Goal: Information Seeking & Learning: Learn about a topic

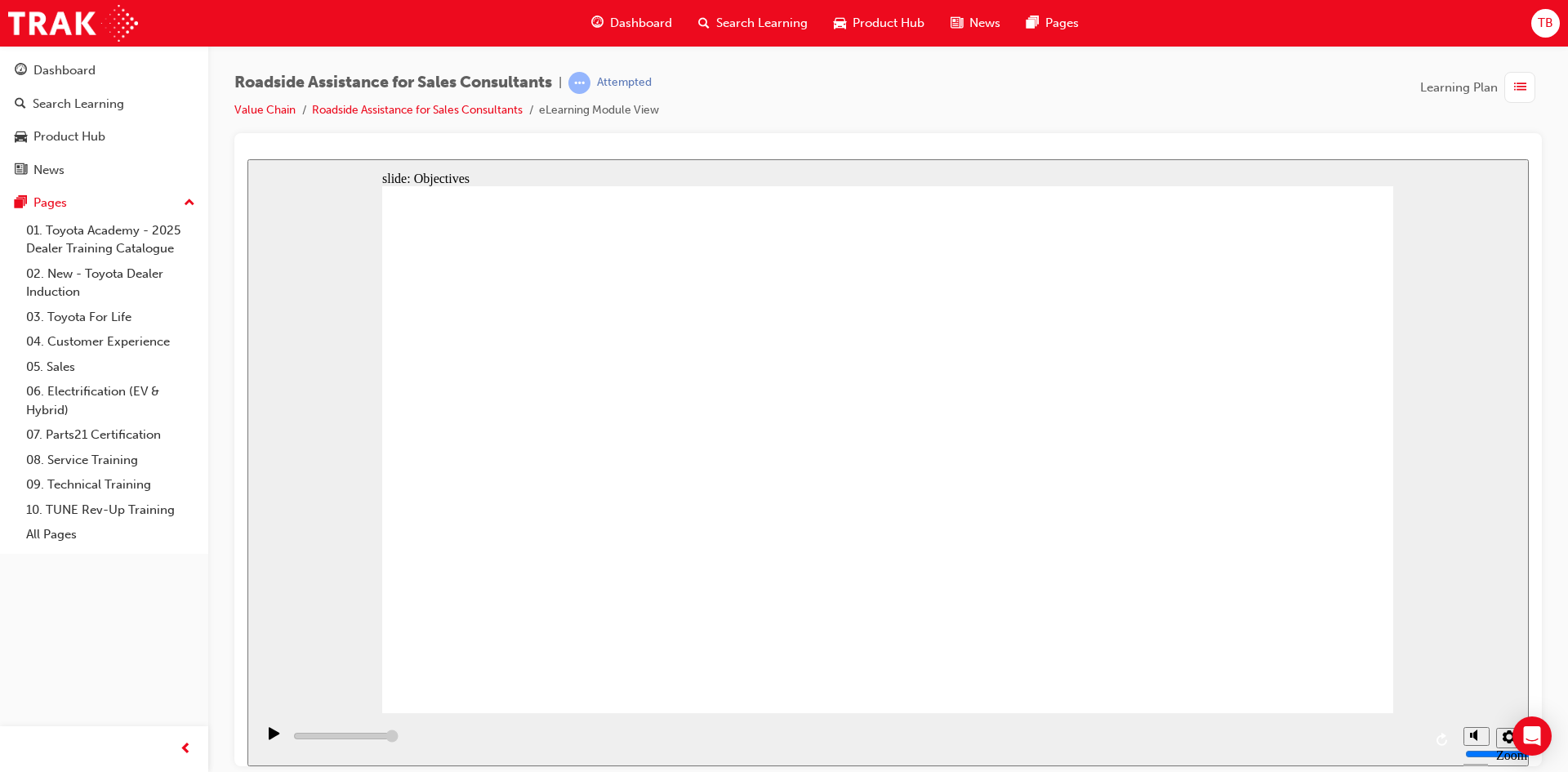
type input "23000"
drag, startPoint x: 1148, startPoint y: 605, endPoint x: 1158, endPoint y: 587, distance: 20.6
checkbox input "true"
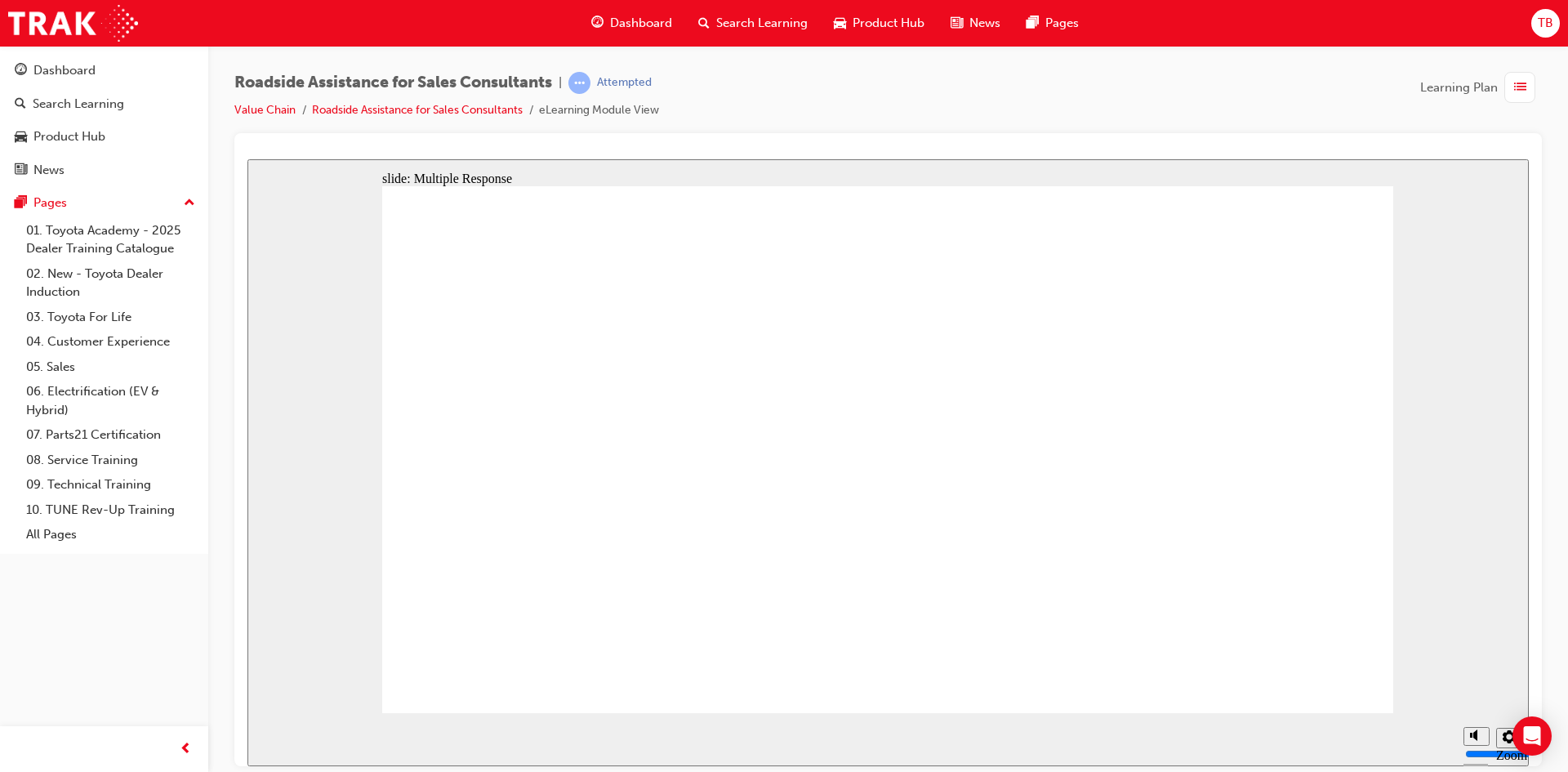
checkbox input "true"
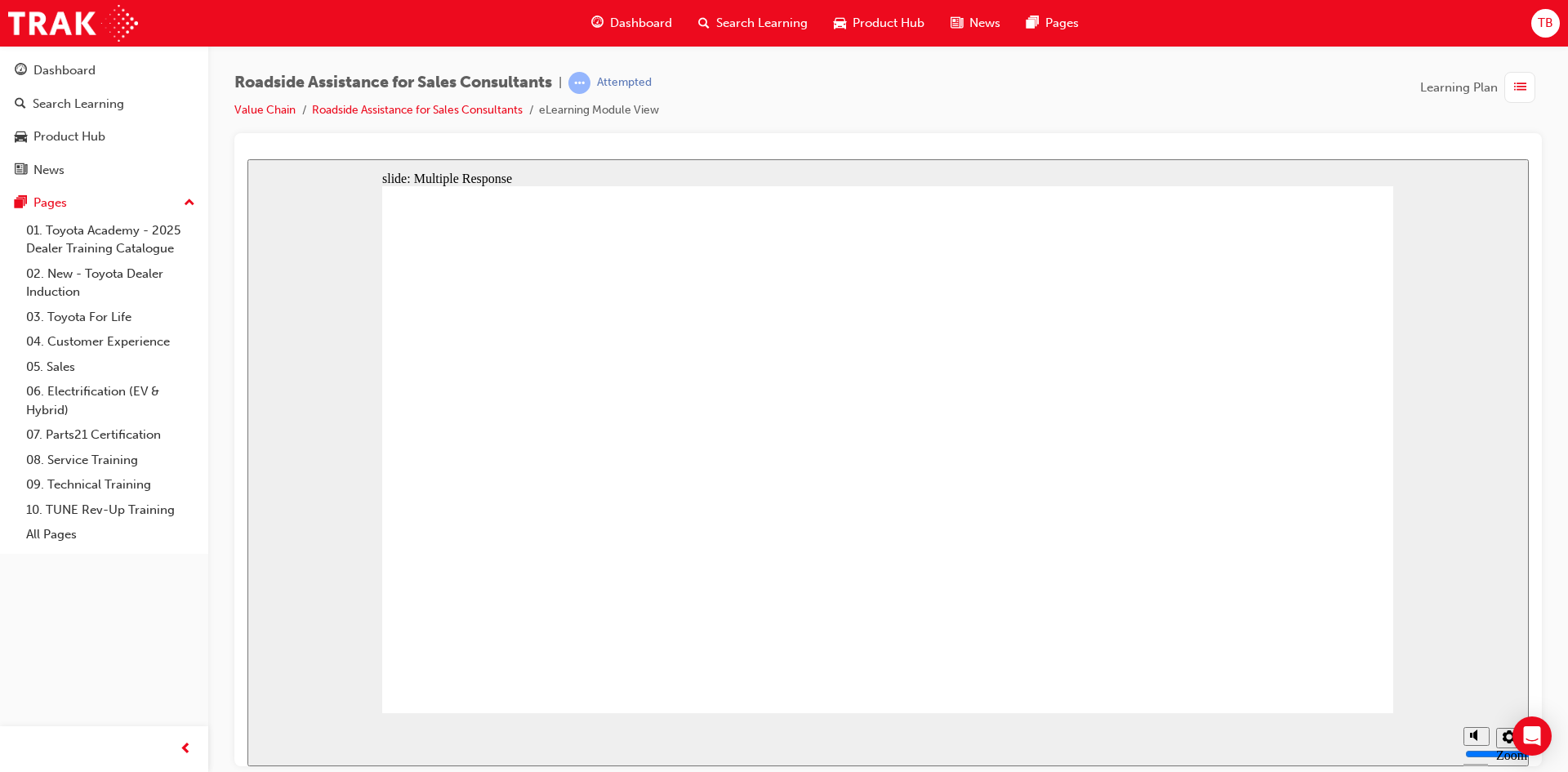
checkbox input "true"
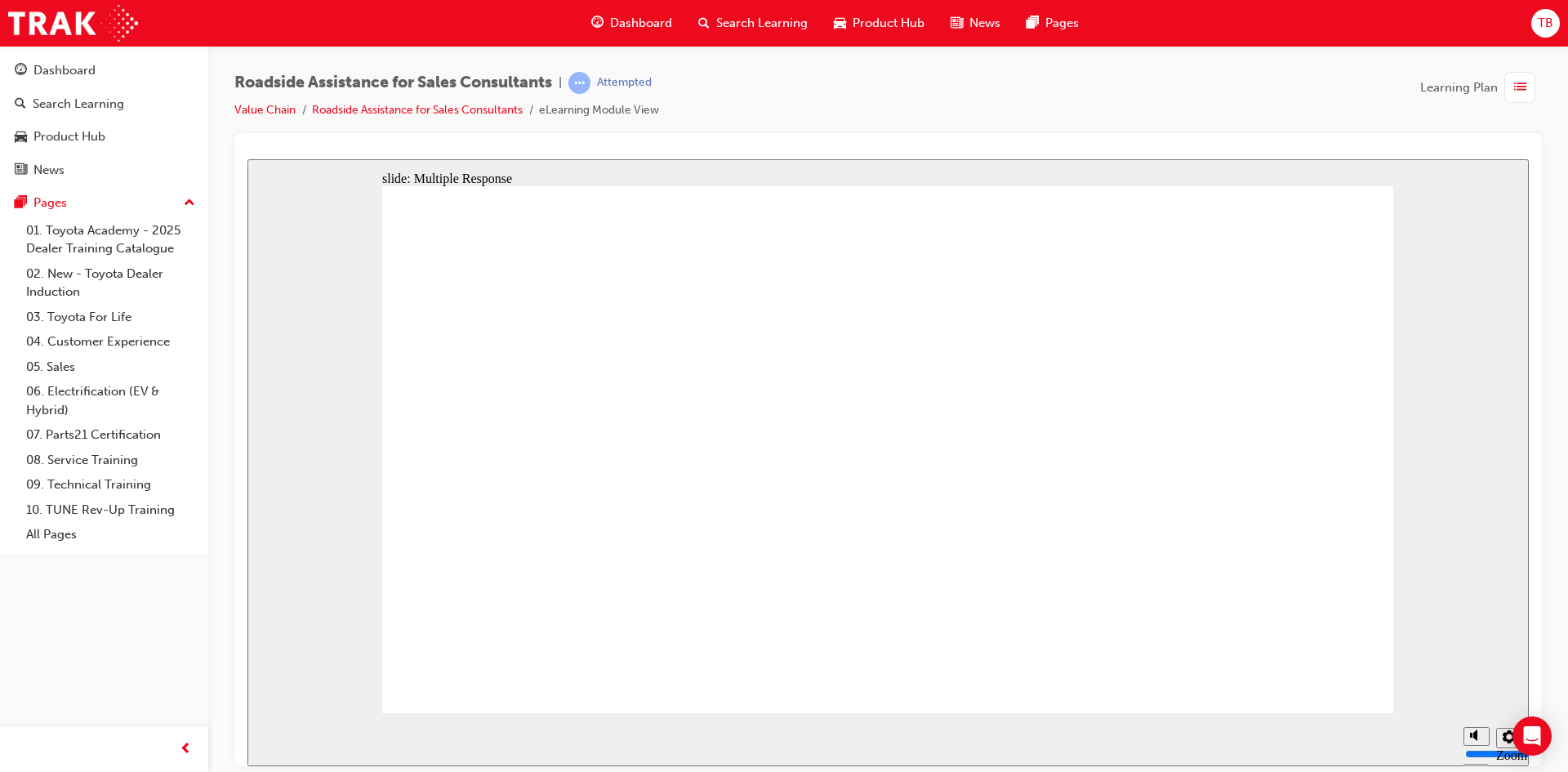
checkbox input "true"
drag, startPoint x: 1023, startPoint y: 555, endPoint x: 1044, endPoint y: 596, distance: 46.1
checkbox input "true"
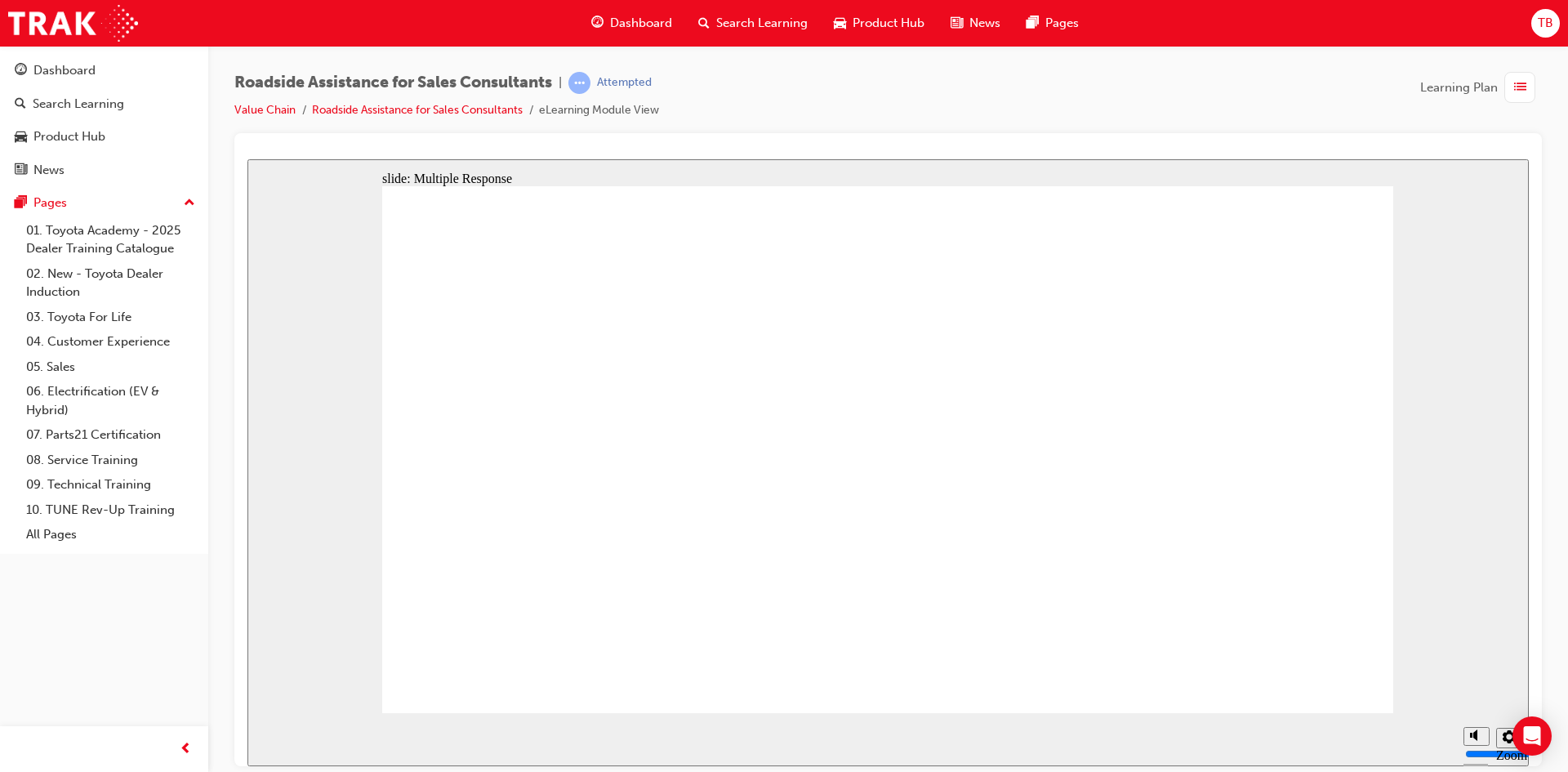
checkbox input "false"
checkbox input "true"
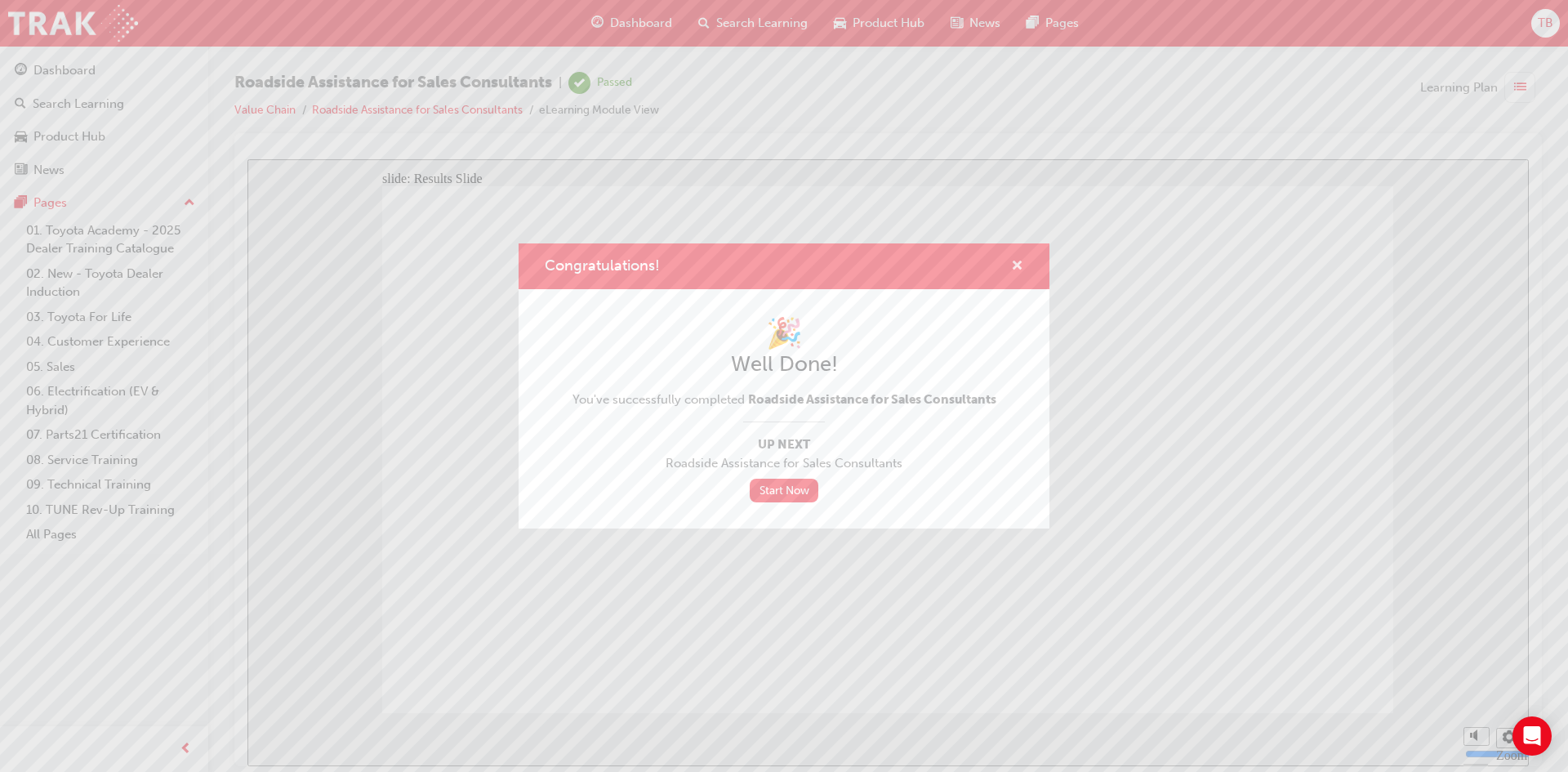
click at [1015, 263] on span "cross-icon" at bounding box center [1017, 267] width 12 height 15
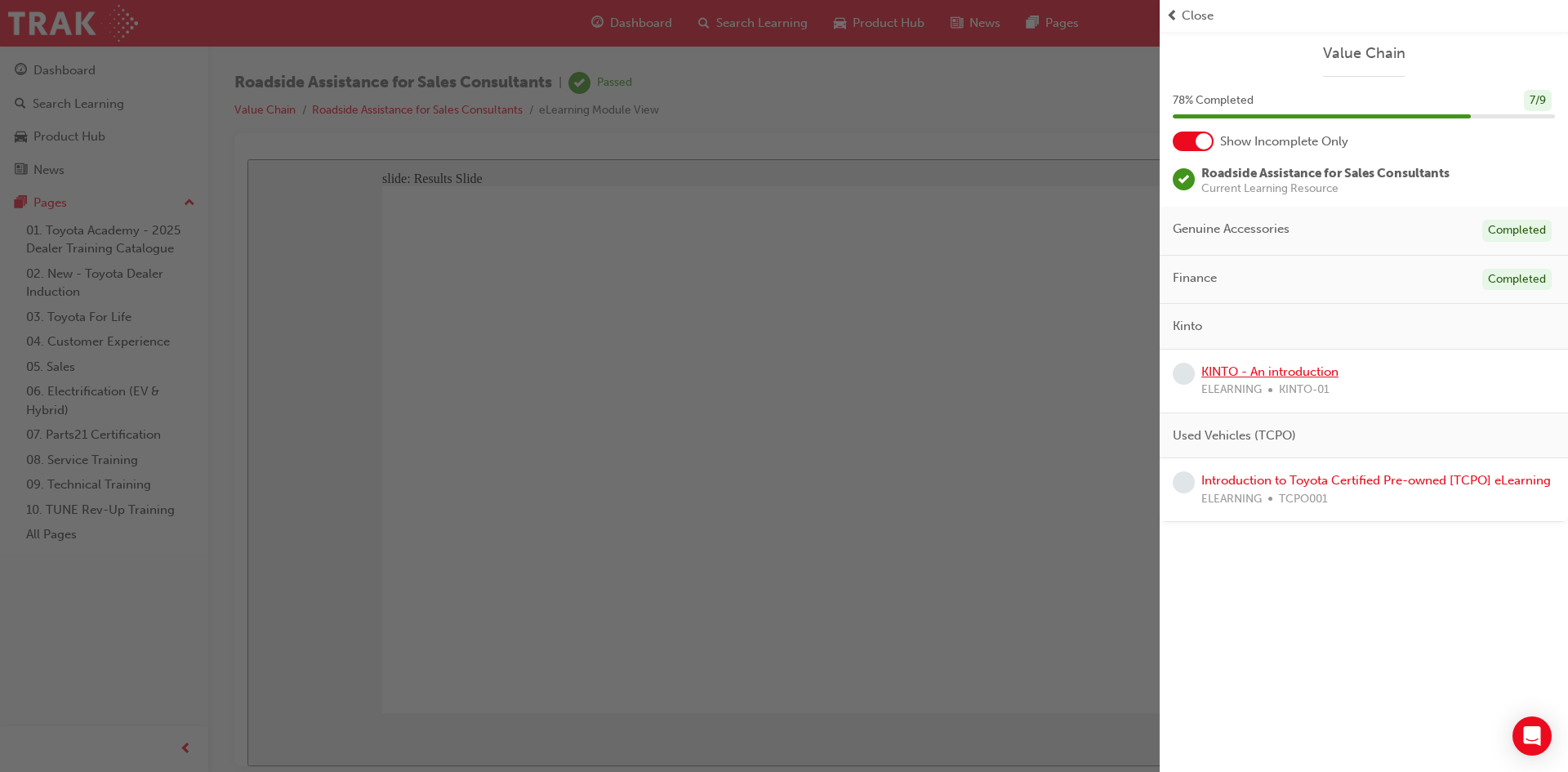
click at [1276, 375] on link "KINTO - An introduction" at bounding box center [1270, 372] width 137 height 15
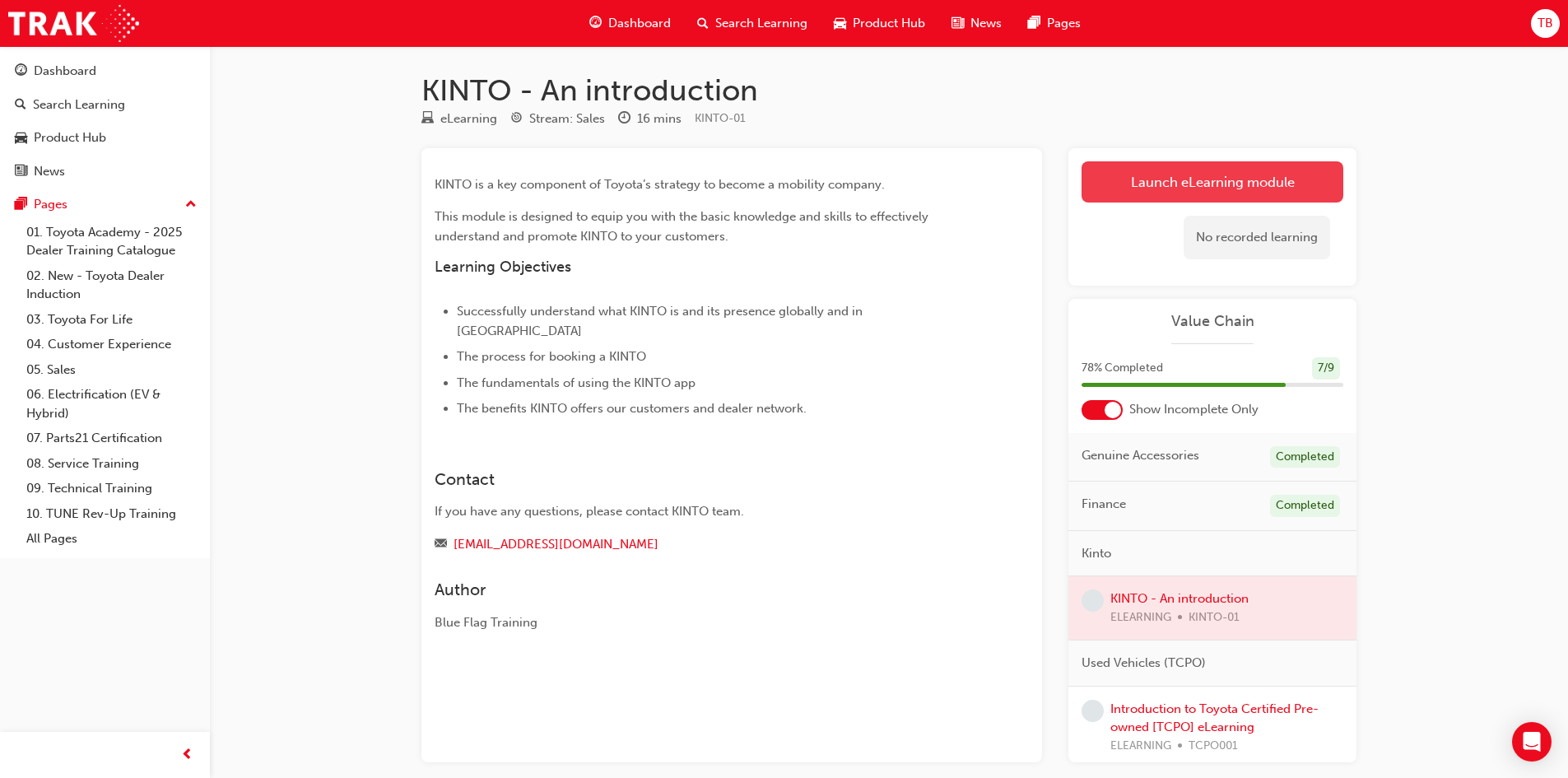
click at [1152, 167] on link "Launch eLearning module" at bounding box center [1212, 182] width 262 height 41
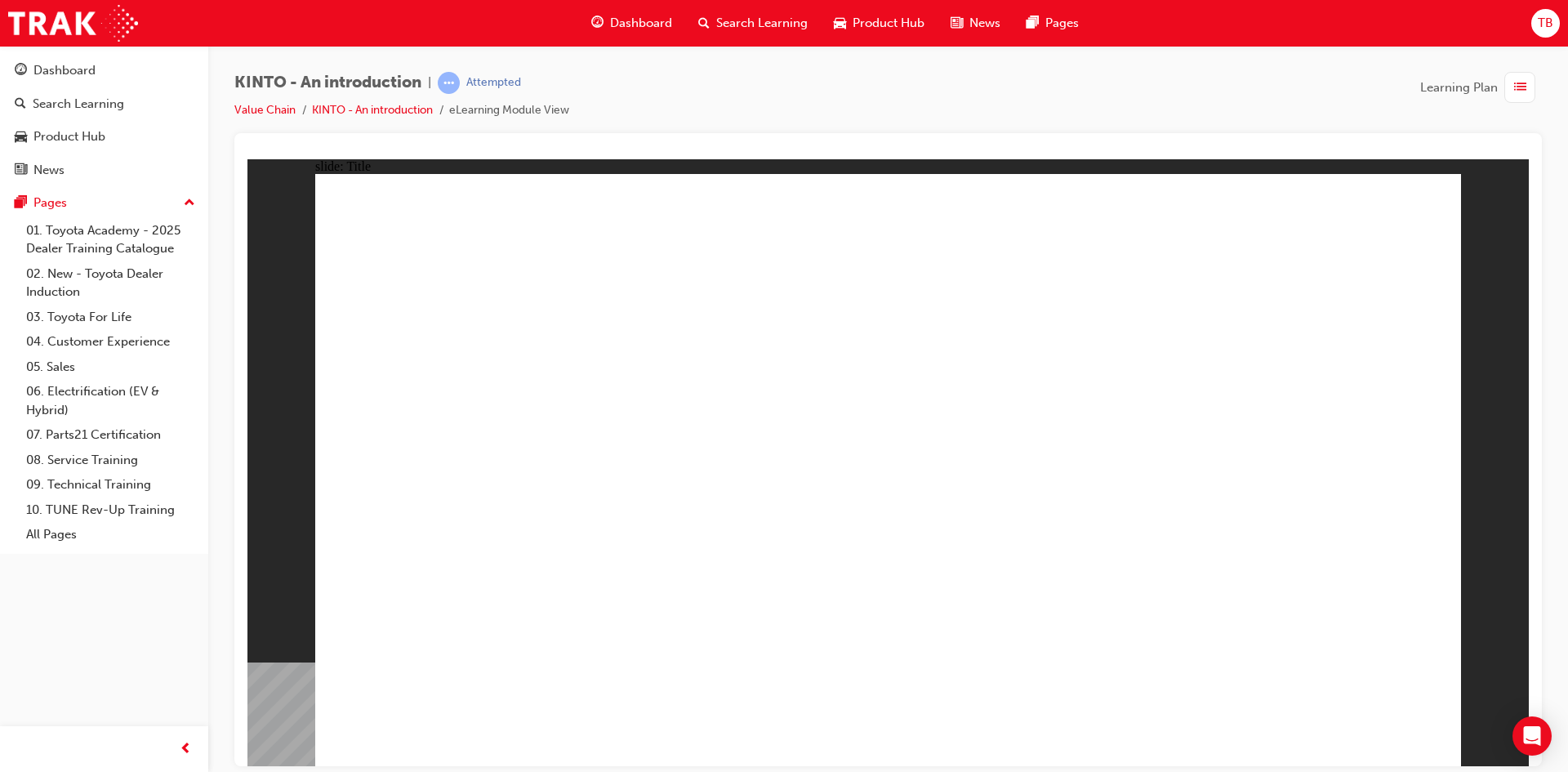
drag, startPoint x: 1408, startPoint y: 733, endPoint x: 1389, endPoint y: 717, distance: 24.8
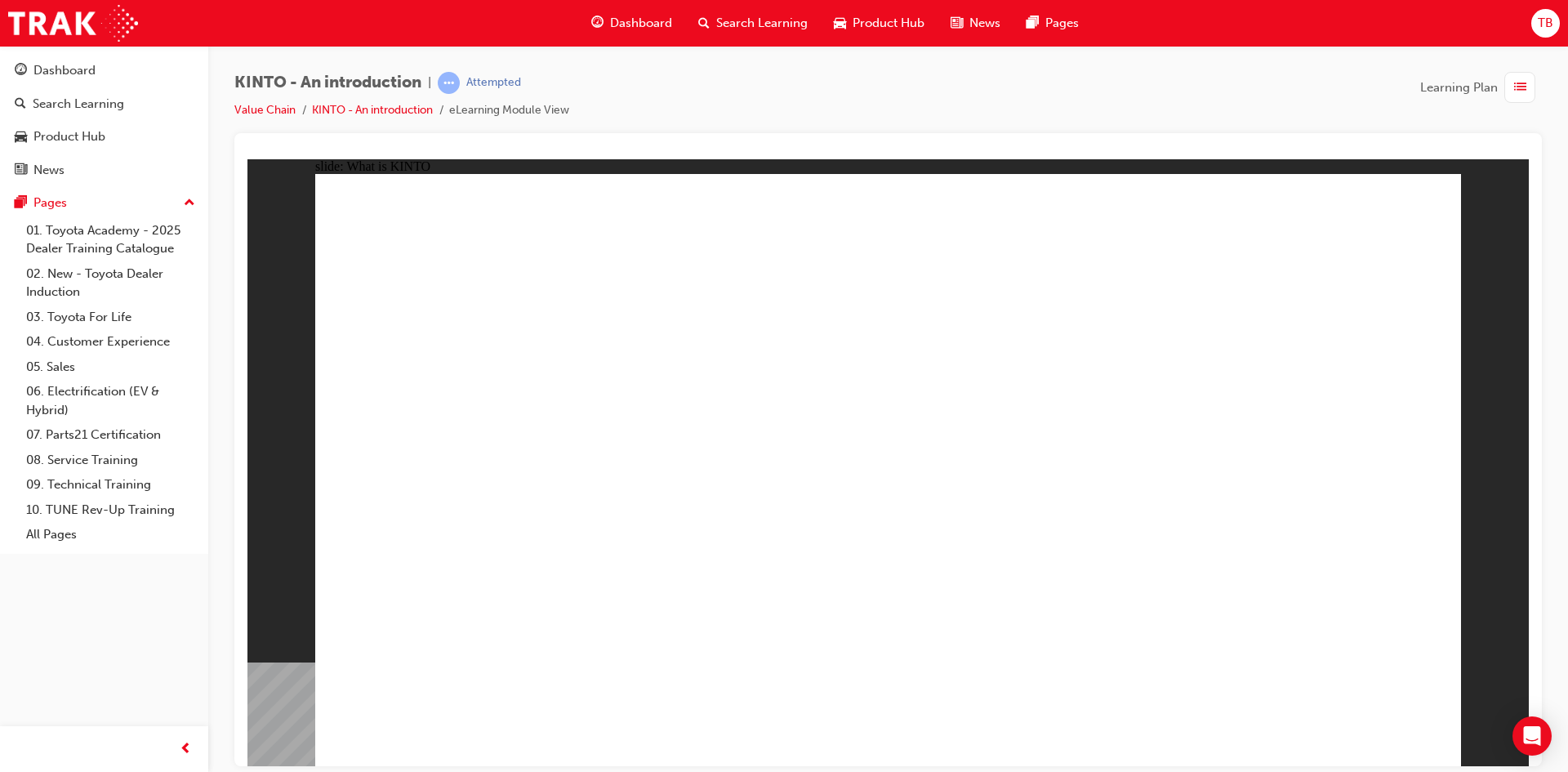
drag, startPoint x: 1366, startPoint y: 698, endPoint x: 1362, endPoint y: 715, distance: 17.5
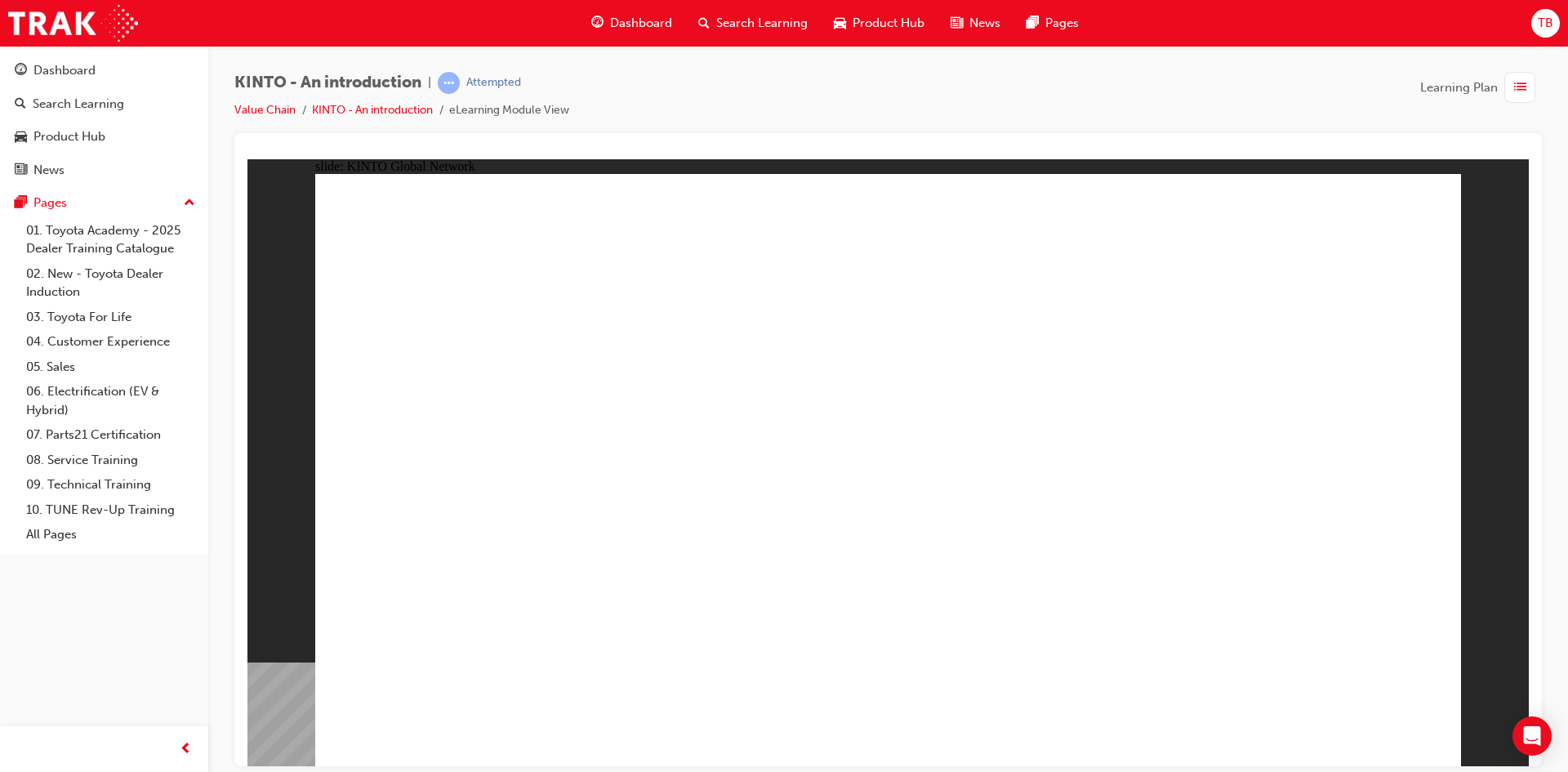
drag, startPoint x: 1323, startPoint y: 699, endPoint x: 1343, endPoint y: 714, distance: 25.0
